Goal: Obtain resource: Download file/media

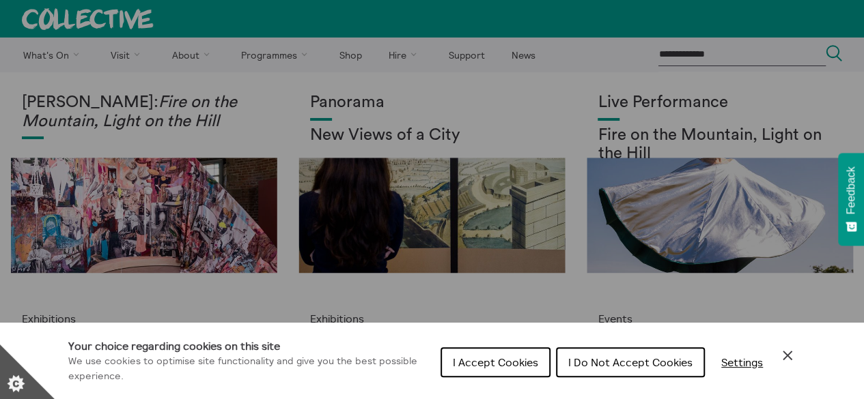
click at [490, 363] on span "I Accept Cookies" at bounding box center [495, 363] width 85 height 14
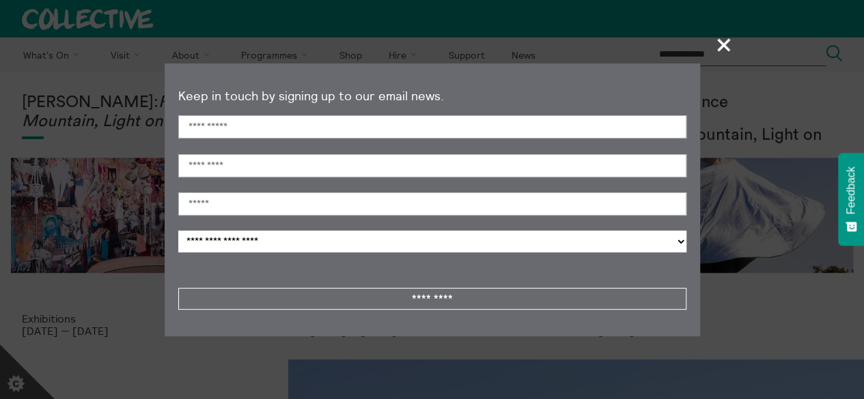
click at [722, 46] on span "+" at bounding box center [724, 45] width 40 height 40
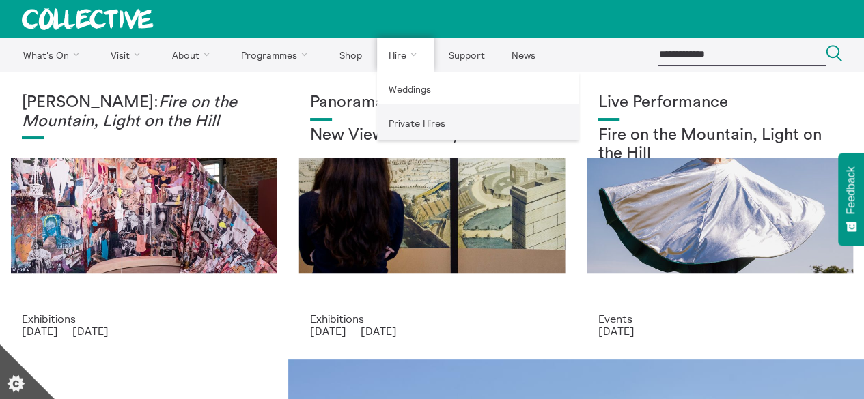
click at [399, 124] on link "Private Hires" at bounding box center [477, 123] width 201 height 34
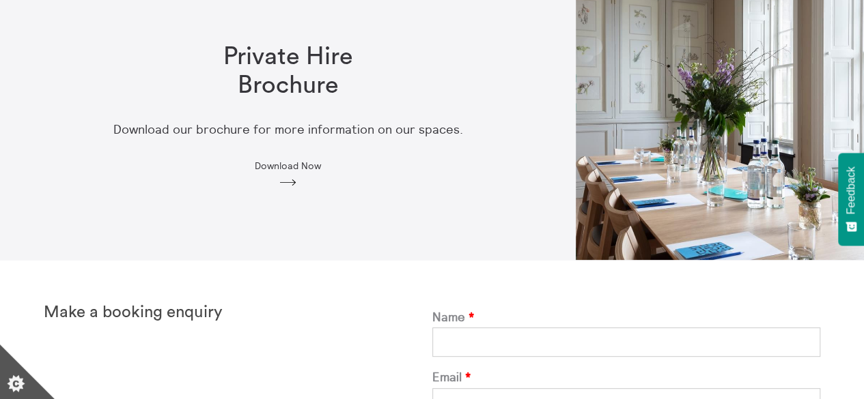
scroll to position [87, 0]
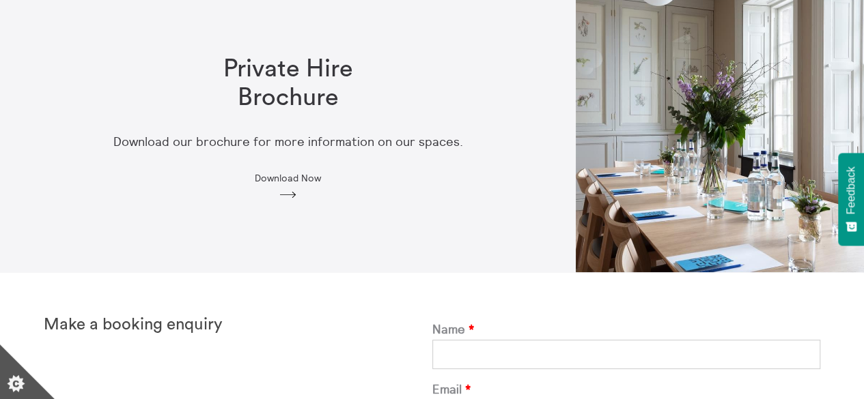
click at [283, 179] on span "Download Now" at bounding box center [288, 178] width 66 height 11
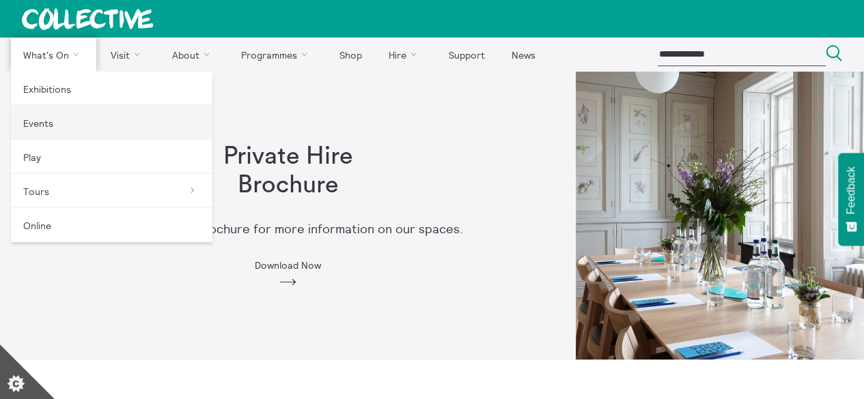
click at [45, 117] on link "Events" at bounding box center [111, 123] width 201 height 34
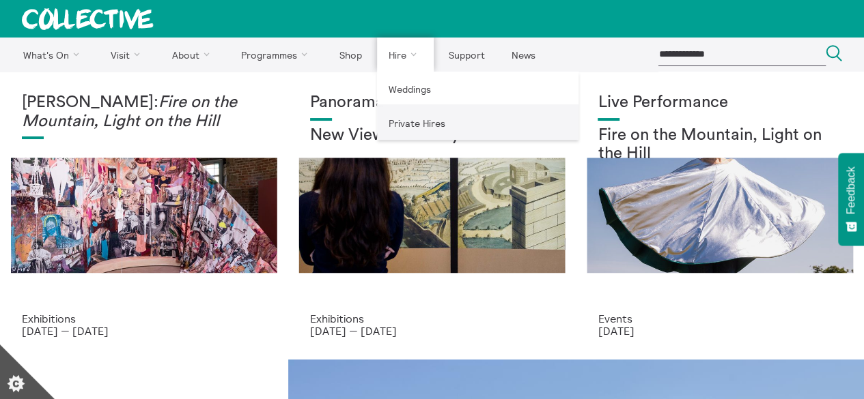
click at [395, 125] on link "Private Hires" at bounding box center [477, 123] width 201 height 34
